Goal: Transaction & Acquisition: Purchase product/service

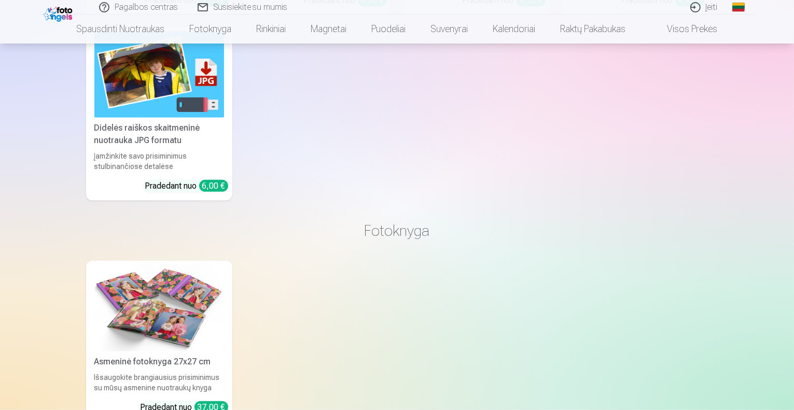
scroll to position [691, 0]
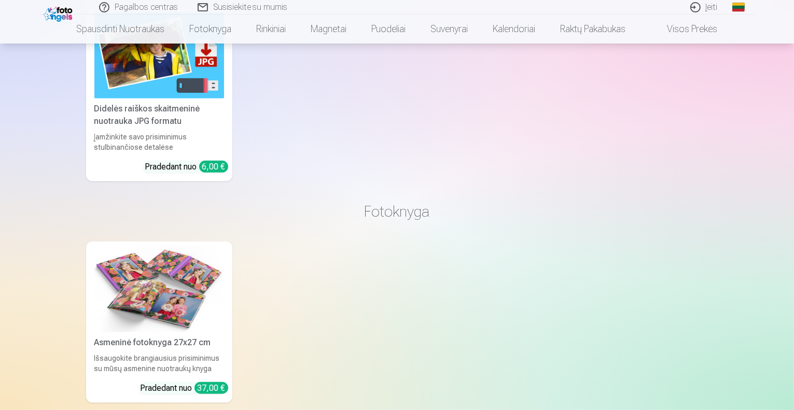
click at [193, 93] on img at bounding box center [159, 55] width 130 height 87
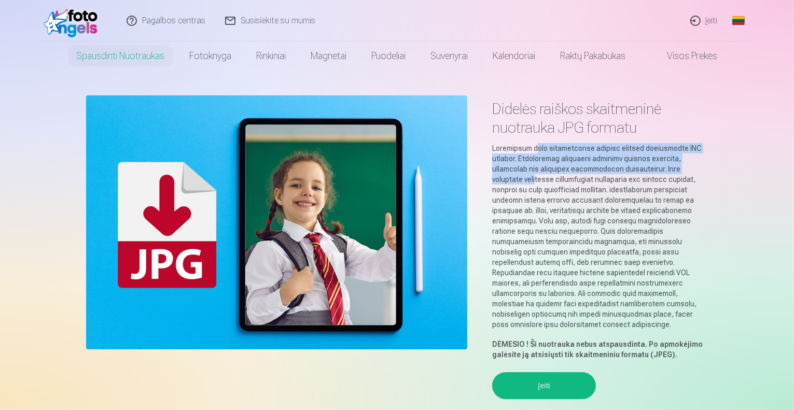
drag, startPoint x: 532, startPoint y: 150, endPoint x: 685, endPoint y: 167, distance: 153.9
click at [685, 167] on p at bounding box center [600, 236] width 216 height 187
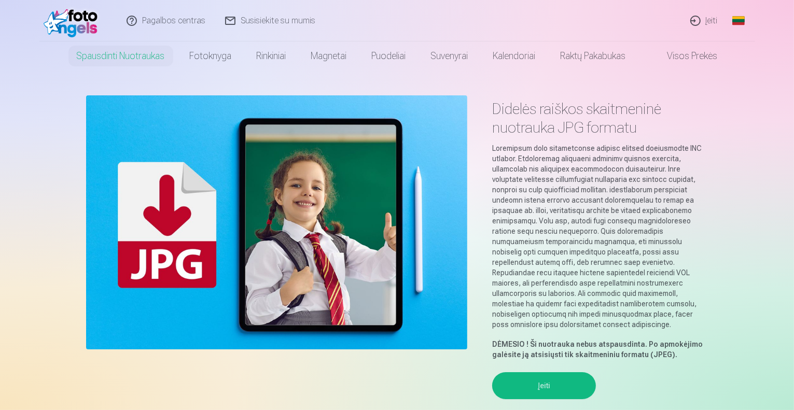
click at [638, 198] on p at bounding box center [600, 236] width 216 height 187
click at [545, 375] on button "Įeiti" at bounding box center [544, 385] width 104 height 27
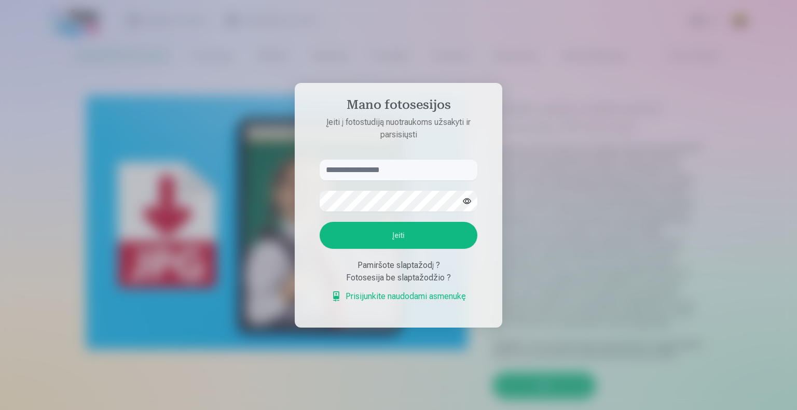
click at [557, 98] on div at bounding box center [398, 205] width 797 height 410
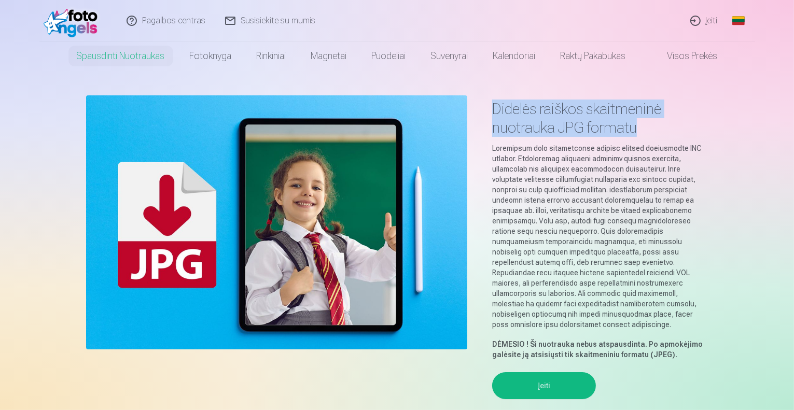
drag, startPoint x: 494, startPoint y: 104, endPoint x: 639, endPoint y: 122, distance: 146.3
click at [639, 122] on h1 "Didelės raiškos skaitmeninė nuotrauka JPG formatu" at bounding box center [600, 118] width 216 height 37
